Goal: Task Accomplishment & Management: Use online tool/utility

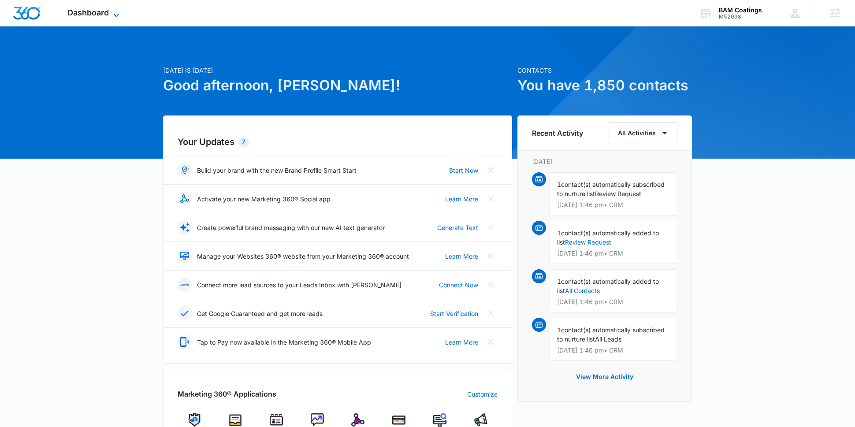
click at [114, 11] on icon at bounding box center [116, 15] width 11 height 11
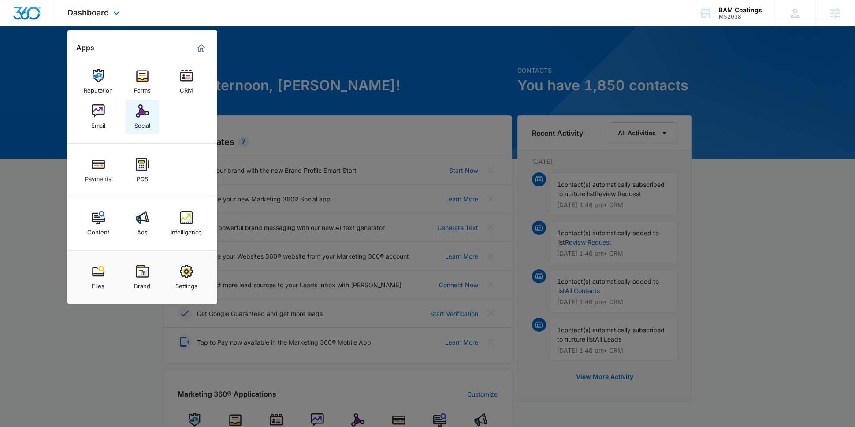
click at [147, 119] on div "Social" at bounding box center [142, 123] width 16 height 11
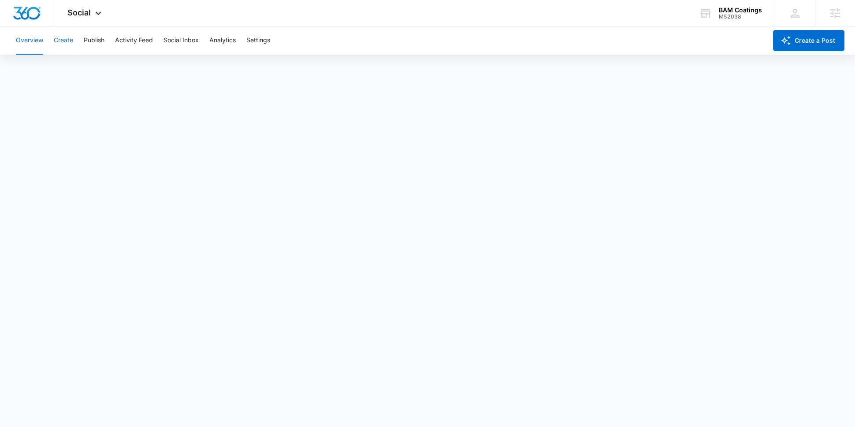
click at [68, 51] on button "Create" at bounding box center [63, 40] width 19 height 28
click at [94, 69] on button "Approvals" at bounding box center [86, 67] width 30 height 25
click at [35, 71] on button "Content Library" at bounding box center [38, 67] width 45 height 25
click at [86, 67] on button "Approvals" at bounding box center [86, 67] width 30 height 25
